Goal: Check status

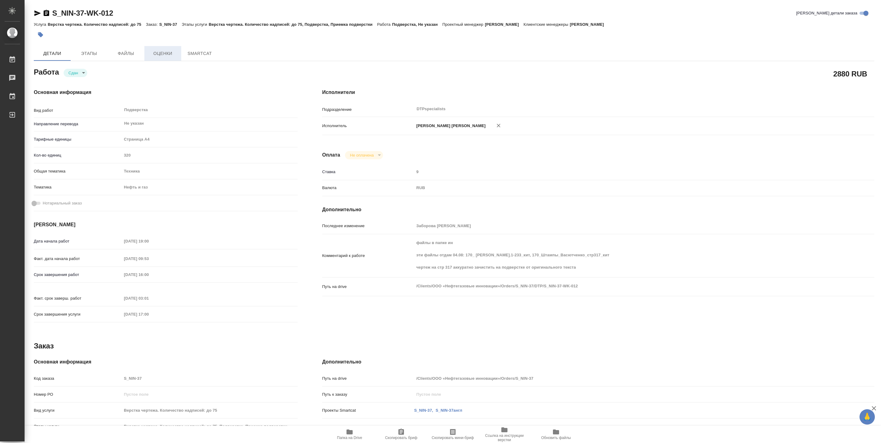
type textarea "x"
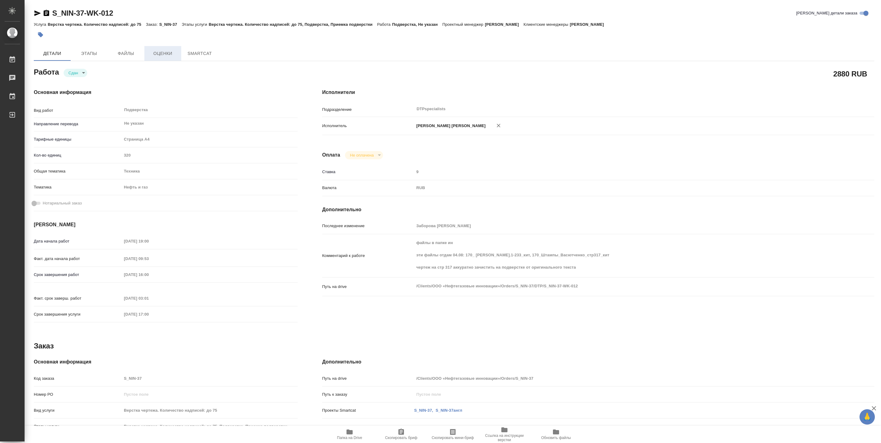
type textarea "x"
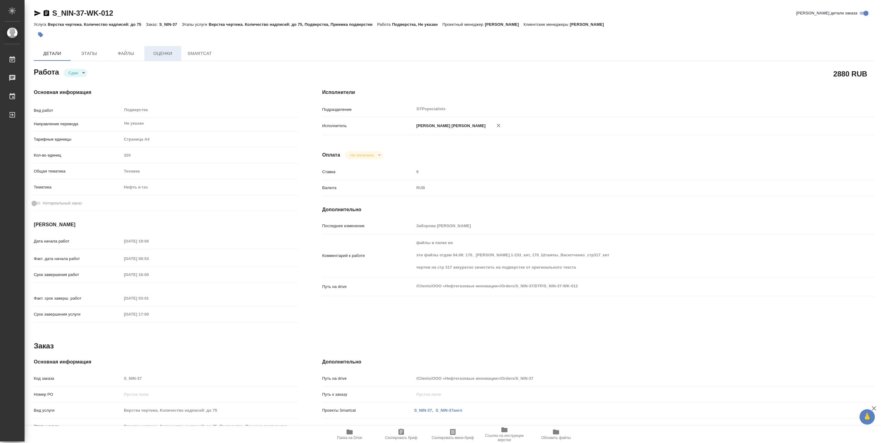
type textarea "x"
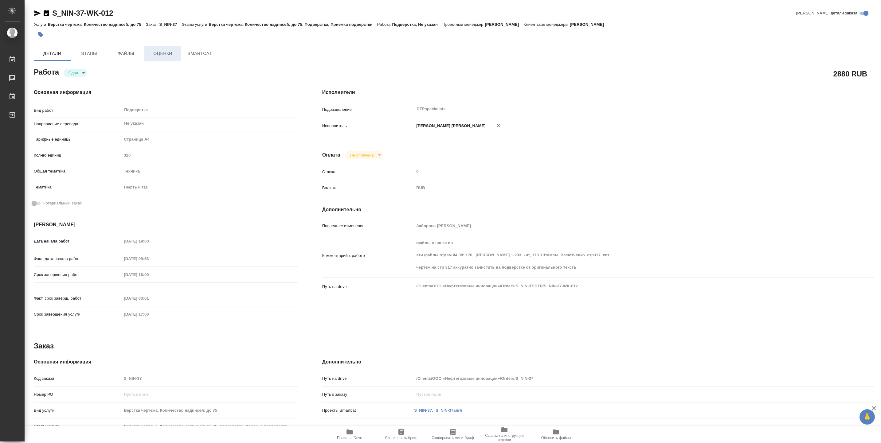
type textarea "x"
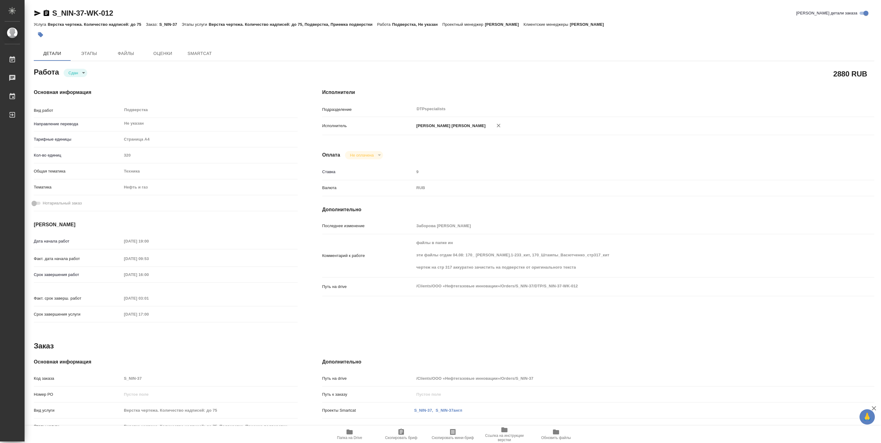
type textarea "x"
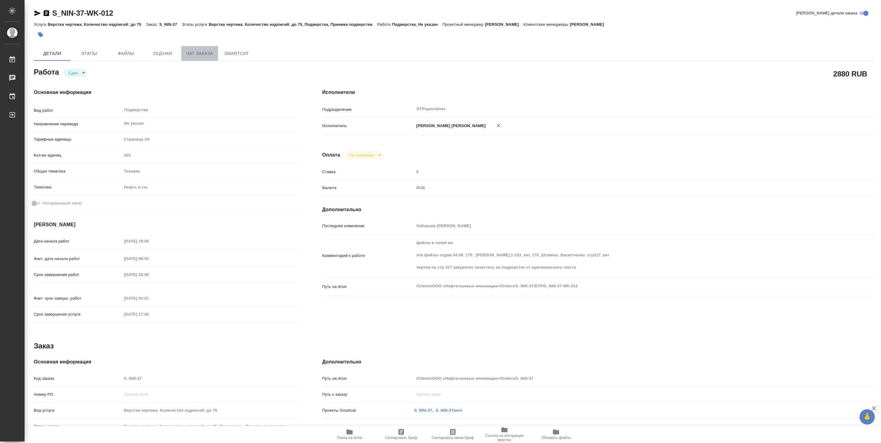
click at [206, 55] on span "Чат заказа" at bounding box center [199, 54] width 29 height 8
type textarea "x"
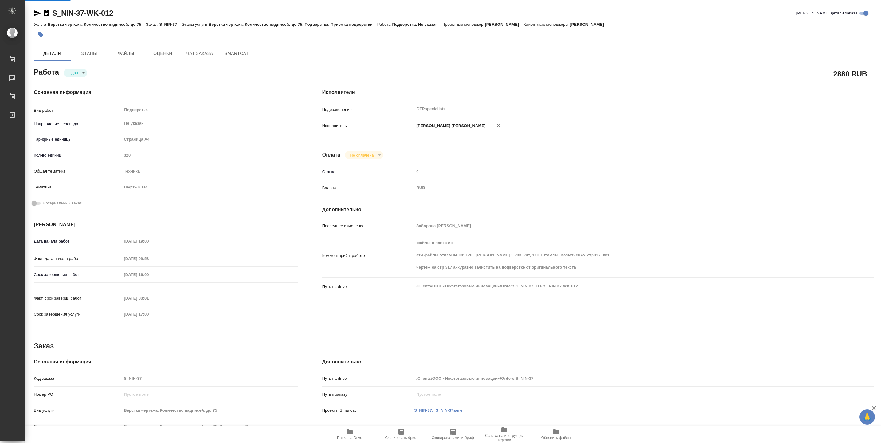
type textarea "x"
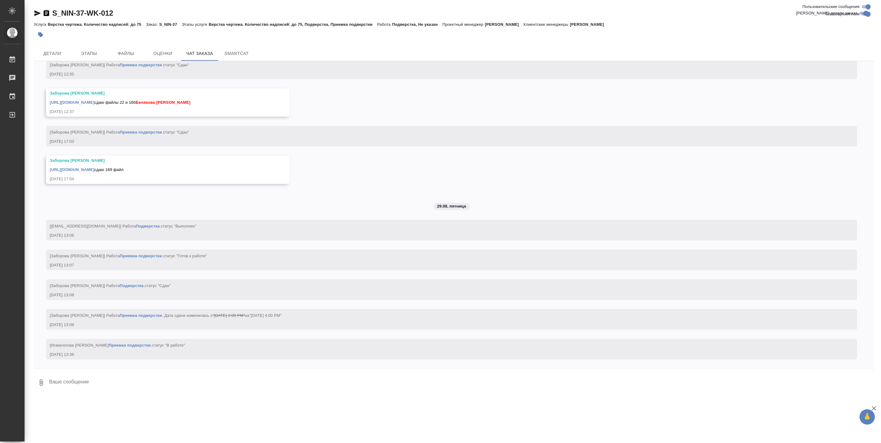
scroll to position [30475, 0]
click at [89, 51] on span "Этапы" at bounding box center [88, 54] width 29 height 8
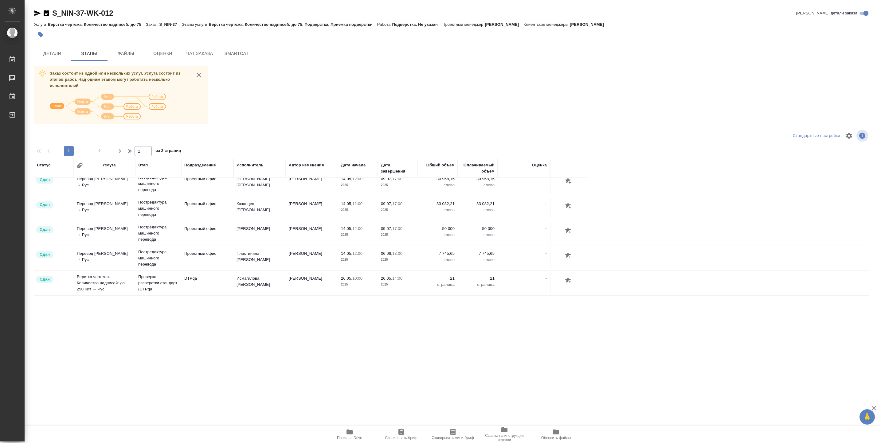
scroll to position [507, 0]
